Goal: Transaction & Acquisition: Purchase product/service

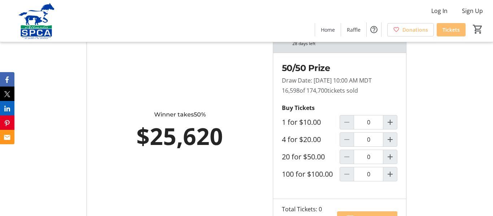
scroll to position [387, 0]
click at [395, 146] on span "Increment by one" at bounding box center [391, 140] width 14 height 14
type input "1"
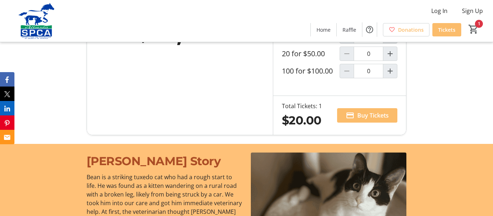
scroll to position [491, 0]
click at [379, 120] on span "Buy Tickets" at bounding box center [373, 115] width 31 height 9
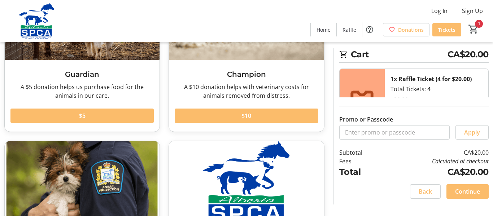
scroll to position [112, 0]
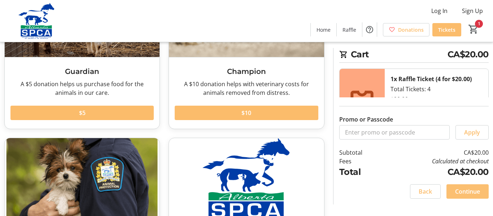
click at [471, 193] on span "Continue" at bounding box center [468, 191] width 25 height 9
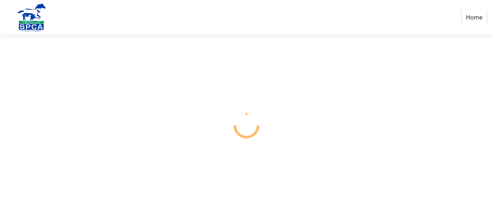
select select "CA"
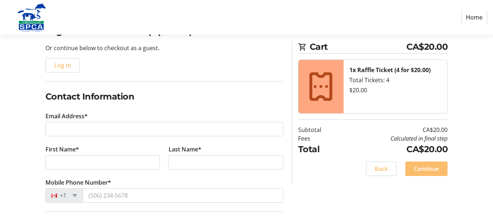
scroll to position [72, 0]
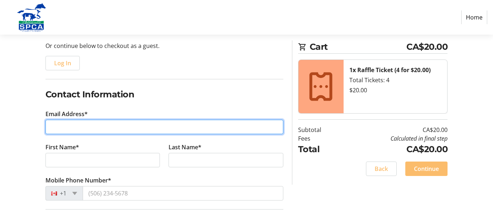
click at [74, 121] on input "Email Address*" at bounding box center [165, 127] width 238 height 14
type input "[EMAIL_ADDRESS][DOMAIN_NAME]"
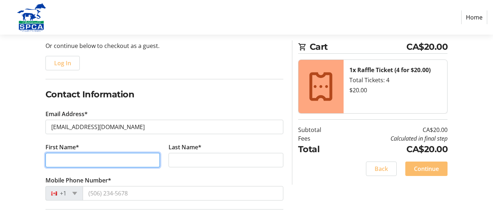
type input "[PERSON_NAME]"
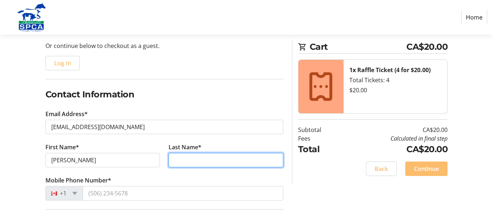
type input "[PERSON_NAME]"
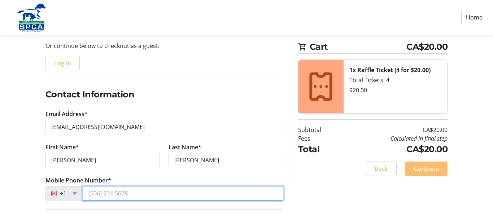
type input "[PHONE_NUMBER]"
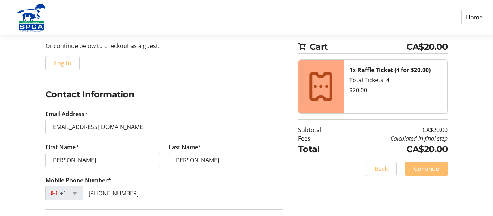
type input "[GEOGRAPHIC_DATA] w"
type input "lethbridge"
select select "AB"
type input "T1J 5W7"
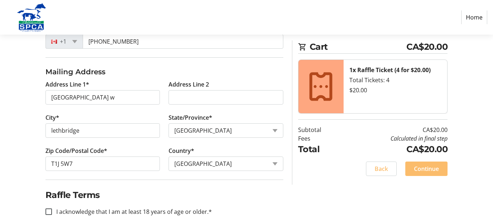
scroll to position [241, 0]
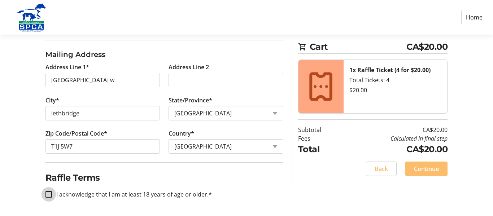
click at [49, 196] on input "I acknowledge that I am at least 18 years of age or older.*" at bounding box center [49, 194] width 7 height 7
checkbox input "true"
click at [419, 168] on span "Continue" at bounding box center [426, 169] width 25 height 9
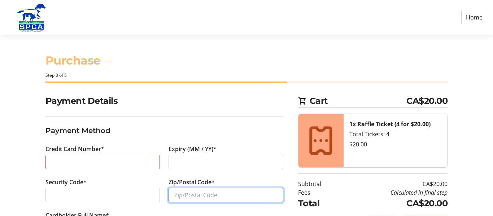
click at [221, 194] on input "Zip/Postal Code*" at bounding box center [226, 195] width 115 height 14
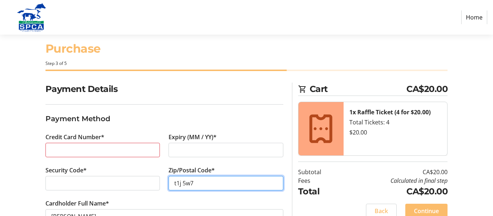
scroll to position [37, 0]
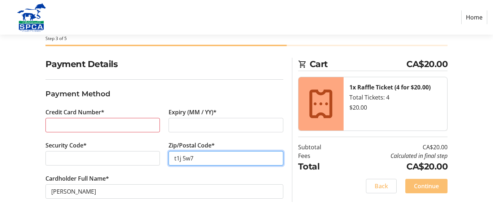
type input "t1j 5w7"
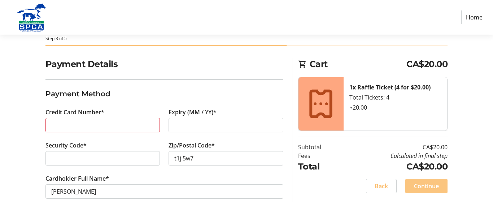
click at [411, 187] on span at bounding box center [427, 186] width 42 height 17
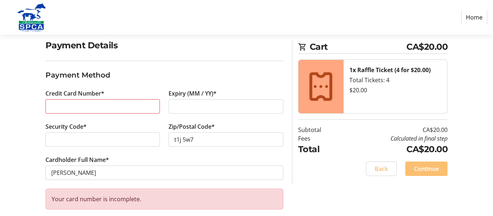
scroll to position [64, 0]
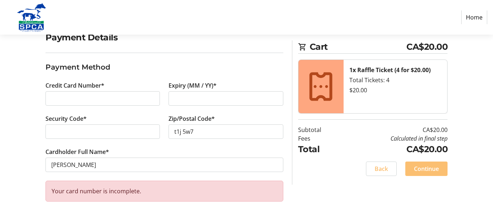
click at [428, 169] on span "Continue" at bounding box center [426, 169] width 25 height 9
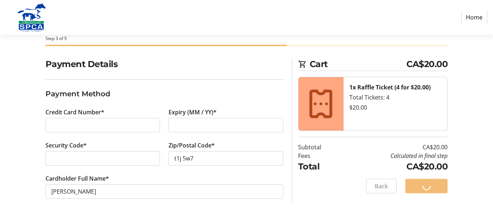
scroll to position [37, 0]
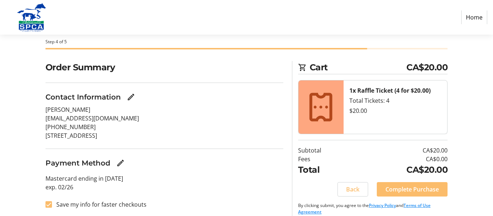
scroll to position [42, 0]
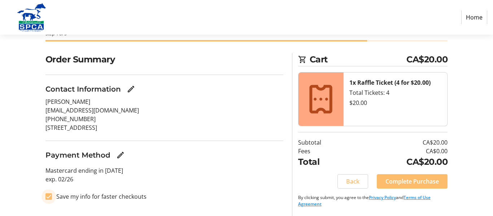
click at [48, 198] on input "Save my info for faster checkouts" at bounding box center [49, 197] width 7 height 7
checkbox input "false"
click at [429, 185] on span "Complete Purchase" at bounding box center [412, 181] width 53 height 9
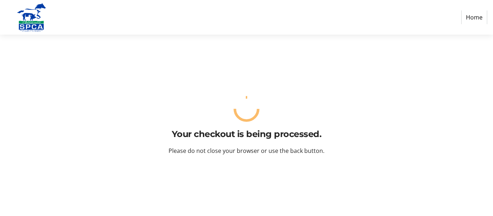
scroll to position [0, 0]
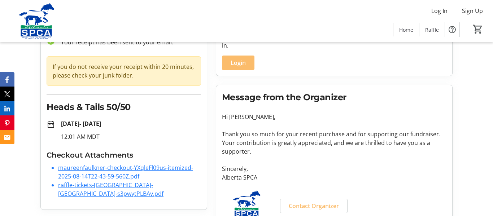
scroll to position [64, 0]
